Goal: Information Seeking & Learning: Find specific fact

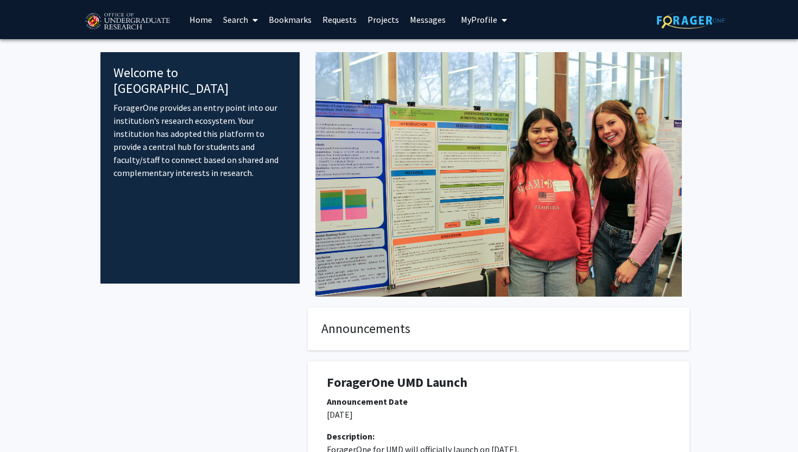
click at [242, 12] on link "Search" at bounding box center [241, 20] width 46 height 38
click at [249, 48] on span "Faculty/Staff" at bounding box center [258, 50] width 80 height 22
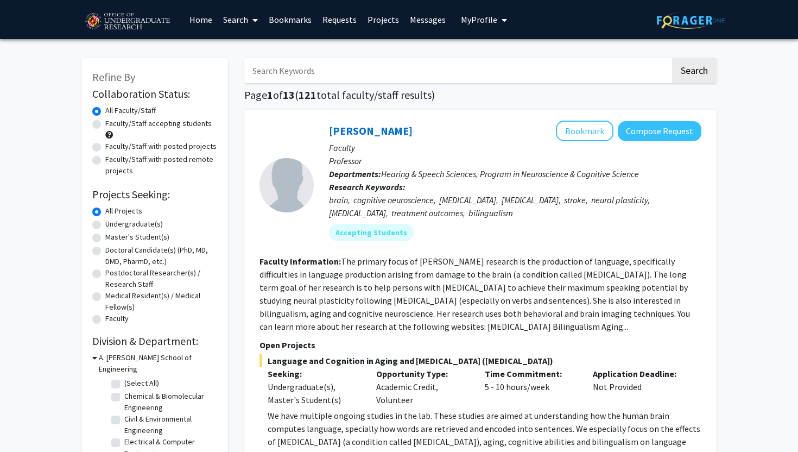
click at [345, 75] on input "Search Keywords" at bounding box center [457, 70] width 426 height 25
click at [672, 58] on button "Search" at bounding box center [694, 70] width 45 height 25
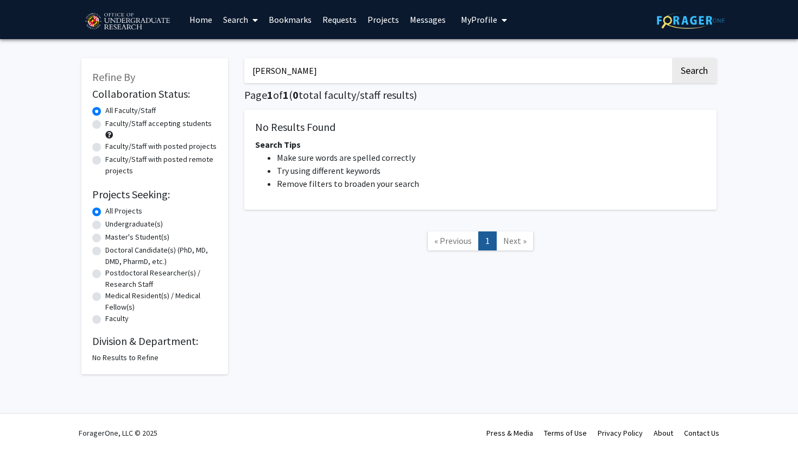
click at [672, 58] on button "Search" at bounding box center [694, 70] width 45 height 25
type input "i"
type input "sierra"
click at [672, 58] on button "Search" at bounding box center [694, 70] width 45 height 25
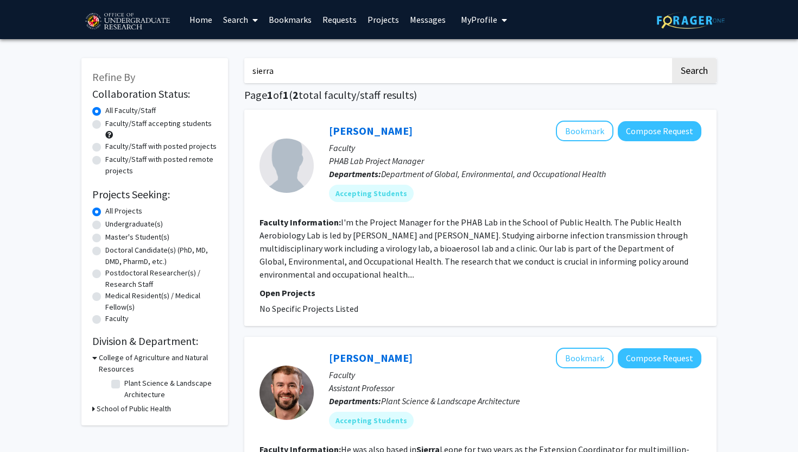
drag, startPoint x: 253, startPoint y: 214, endPoint x: 367, endPoint y: 316, distance: 153.8
click at [367, 317] on div "[PERSON_NAME] Bookmark Compose Request Faculty PHAB Lab Project Manager Departm…" at bounding box center [480, 218] width 472 height 216
copy fg-search-faculty "Faculty Information: I'm the Project Manager for the PHAB Lab in the School of …"
